Goal: Information Seeking & Learning: Compare options

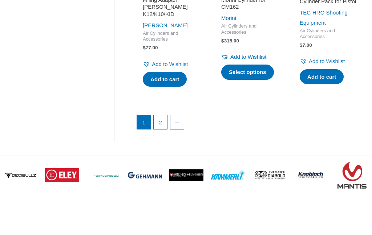
scroll to position [1058, 0]
click at [163, 129] on link "2" at bounding box center [160, 122] width 14 height 14
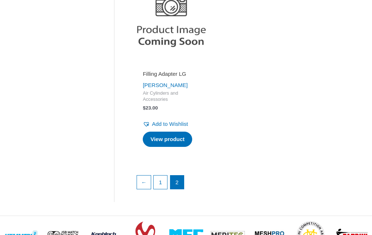
scroll to position [386, 0]
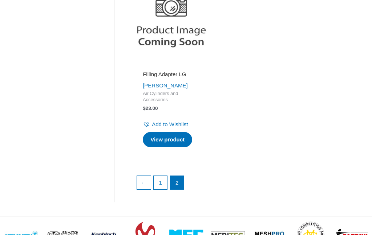
click at [161, 180] on link "1" at bounding box center [160, 183] width 14 height 14
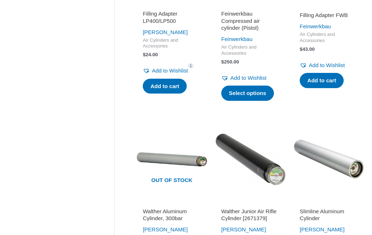
scroll to position [486, 0]
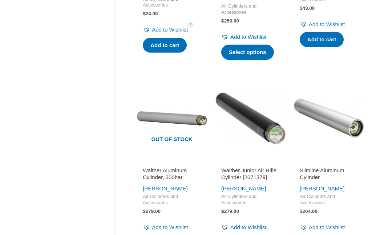
click at [179, 181] on h2 "Walther Aluminum Cylinder, 300bar" at bounding box center [172, 174] width 58 height 14
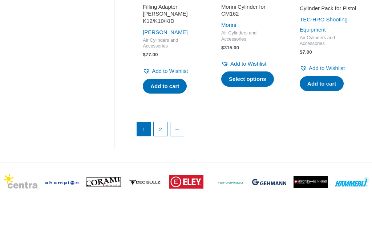
scroll to position [1051, 0]
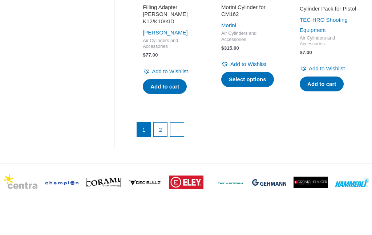
click at [167, 137] on link "2" at bounding box center [160, 130] width 14 height 14
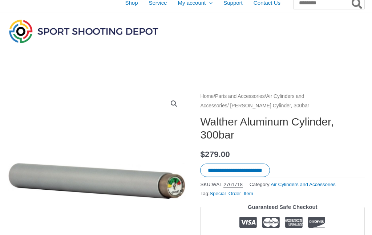
scroll to position [0, 4]
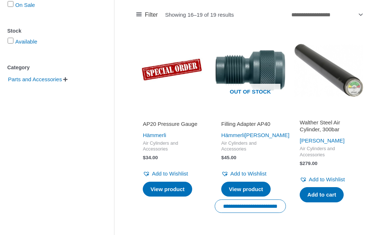
scroll to position [139, 0]
click at [344, 129] on h2 "Walther Steel Air Cylinder, 300bar" at bounding box center [328, 126] width 58 height 14
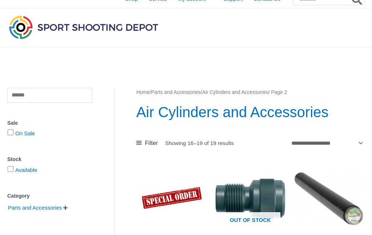
scroll to position [0, 0]
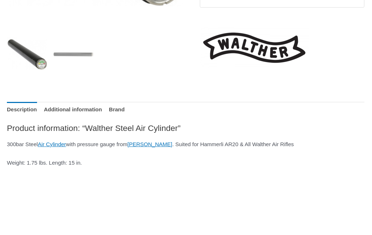
scroll to position [245, 4]
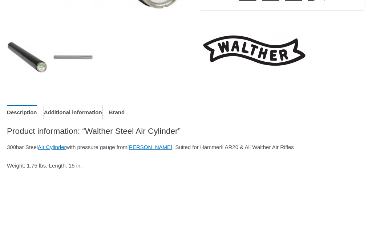
click at [82, 120] on link "Additional information" at bounding box center [73, 113] width 58 height 16
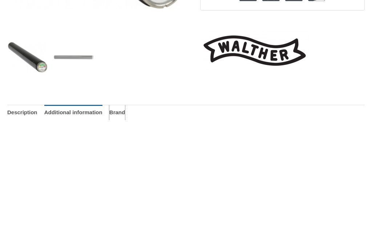
click at [125, 120] on link "Brand" at bounding box center [117, 113] width 16 height 16
click at [83, 120] on link "Additional information" at bounding box center [73, 113] width 58 height 16
click at [19, 120] on link "Description" at bounding box center [22, 113] width 30 height 16
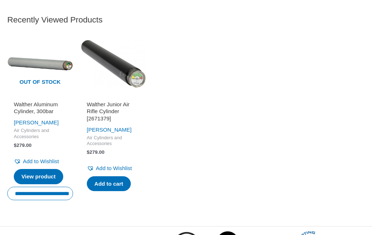
scroll to position [896, 4]
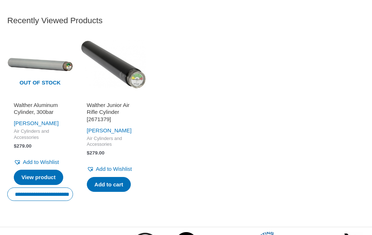
click at [44, 116] on h2 "Walther Aluminum Cylinder, 300bar" at bounding box center [40, 109] width 53 height 14
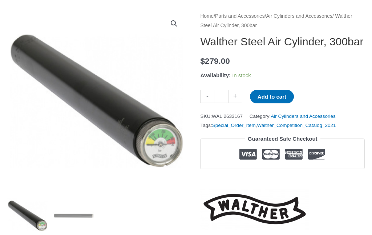
scroll to position [91, 0]
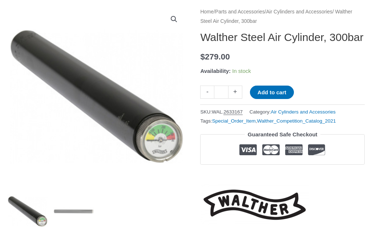
click at [177, 18] on link "View full-screen image gallery" at bounding box center [173, 19] width 13 height 13
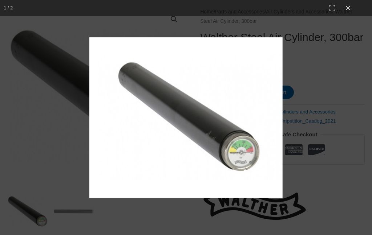
click at [311, 99] on div at bounding box center [216, 117] width 254 height 161
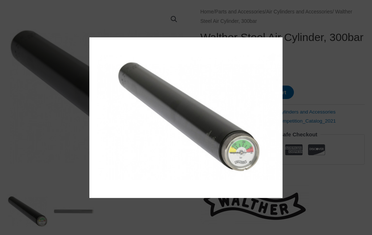
click at [250, 175] on img at bounding box center [185, 117] width 193 height 161
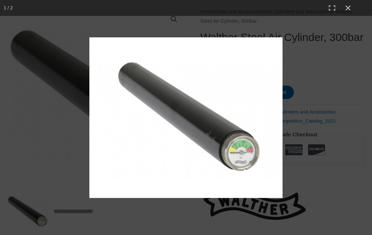
click at [346, 10] on button "Close (Esc)" at bounding box center [348, 8] width 16 height 16
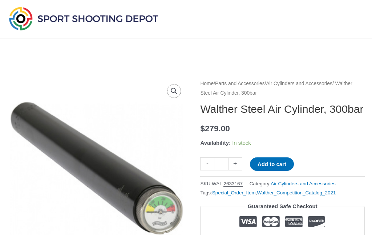
scroll to position [0, 0]
